Goal: Task Accomplishment & Management: Use online tool/utility

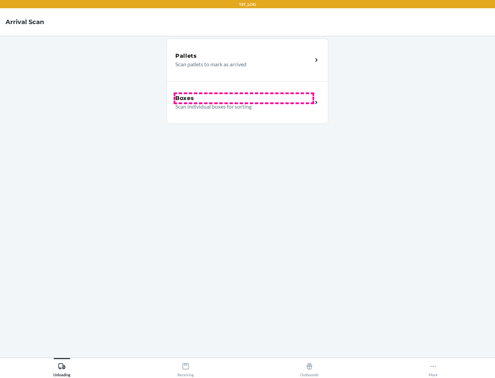
click at [244, 98] on div "Boxes" at bounding box center [243, 98] width 137 height 8
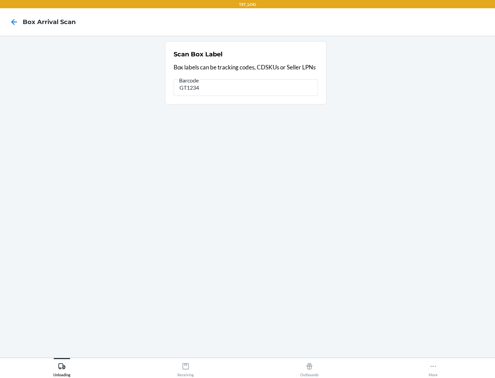
type input "GT1234"
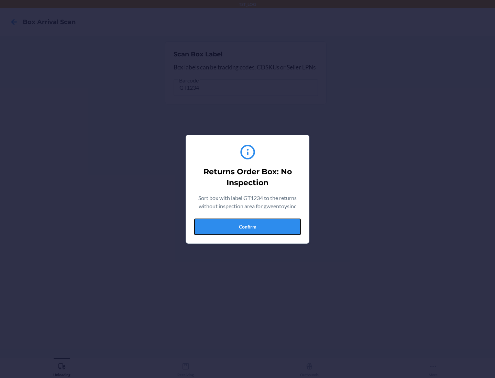
click at [248, 227] on button "Confirm" at bounding box center [247, 227] width 107 height 17
